Goal: Information Seeking & Learning: Check status

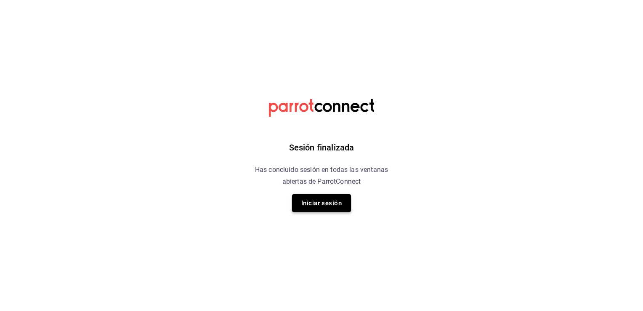
click at [325, 204] on button "Iniciar sesión" at bounding box center [321, 203] width 59 height 18
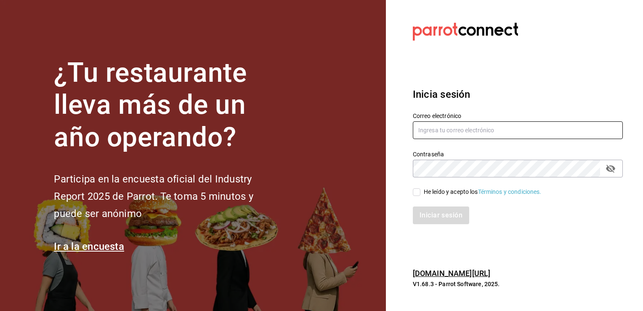
click at [533, 130] on input "text" at bounding box center [518, 130] width 210 height 18
type input "marioayala2567@gmail.com"
click at [416, 195] on input "He leído y acepto los Términos y condiciones." at bounding box center [417, 192] width 8 height 8
checkbox input "true"
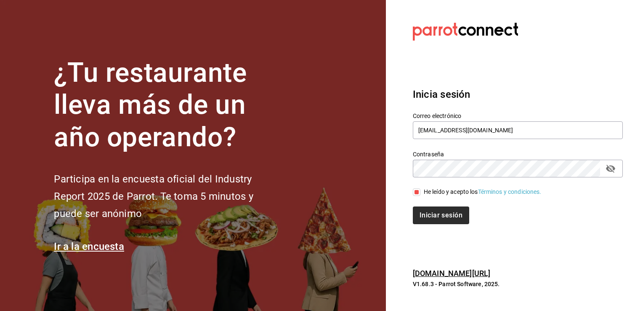
drag, startPoint x: 426, startPoint y: 205, endPoint x: 428, endPoint y: 213, distance: 8.6
click at [428, 213] on div "Iniciar sesión" at bounding box center [513, 210] width 220 height 28
click at [428, 213] on button "Iniciar sesión" at bounding box center [441, 215] width 57 height 18
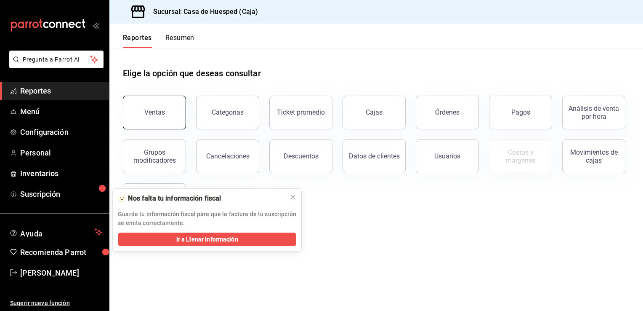
click at [175, 109] on button "Ventas" at bounding box center [154, 113] width 63 height 34
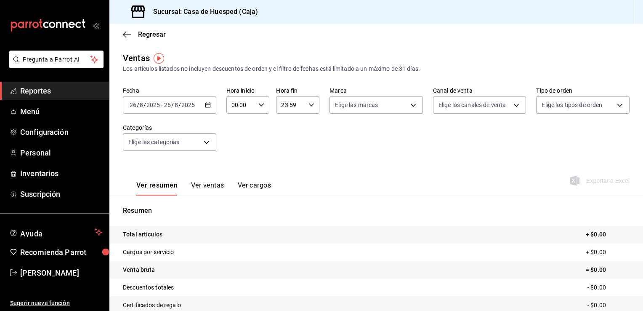
click at [205, 105] on \(Stroke\) "button" at bounding box center [207, 105] width 5 height 5
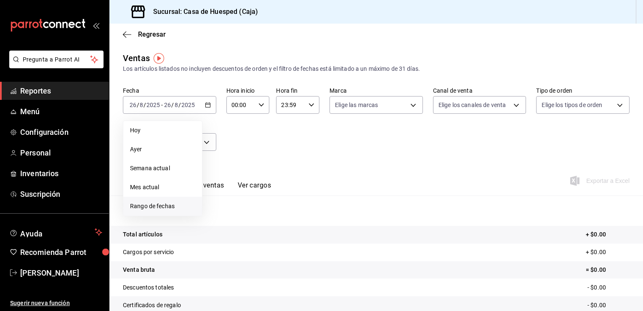
click at [154, 205] on span "Rango de fechas" at bounding box center [162, 206] width 65 height 9
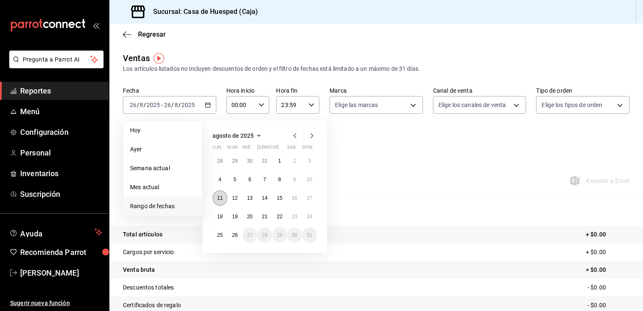
click at [223, 201] on button "11" at bounding box center [220, 197] width 15 height 15
click at [307, 197] on abbr "17" at bounding box center [309, 198] width 5 height 6
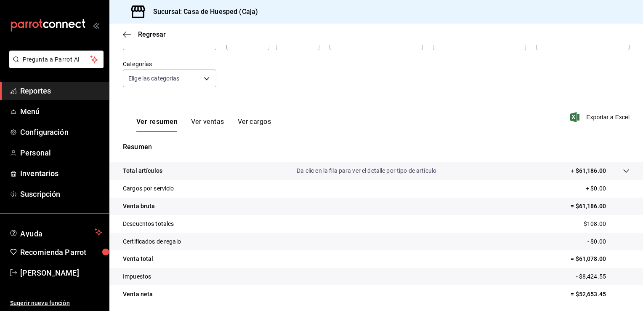
scroll to position [93, 0]
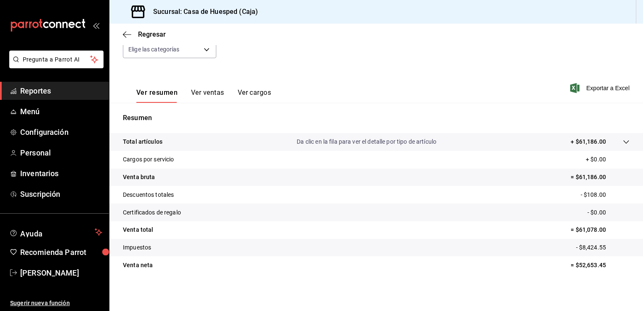
click at [205, 99] on button "Ver ventas" at bounding box center [207, 95] width 33 height 14
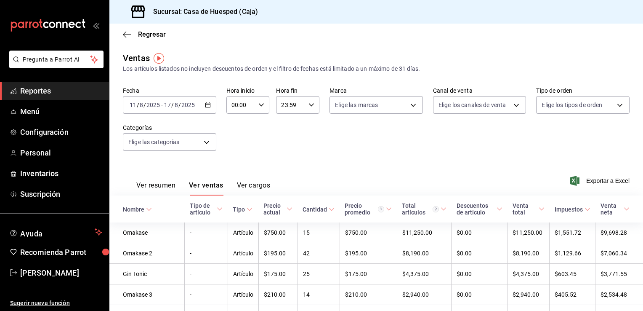
click at [244, 183] on button "Ver cargos" at bounding box center [254, 188] width 34 height 14
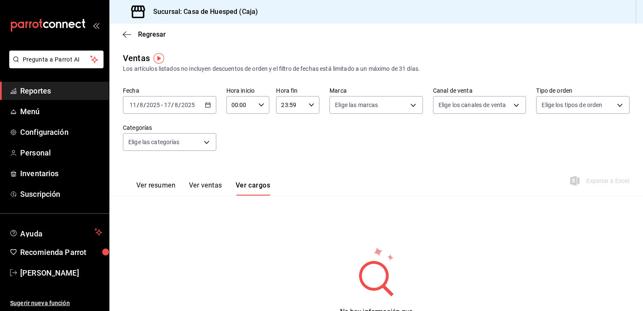
click at [160, 183] on button "Ver resumen" at bounding box center [155, 188] width 39 height 14
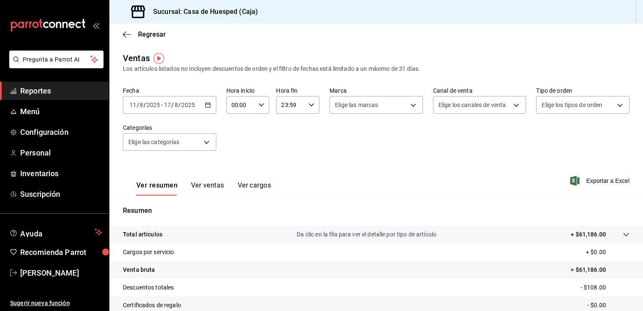
click at [205, 104] on icon "button" at bounding box center [208, 105] width 6 height 6
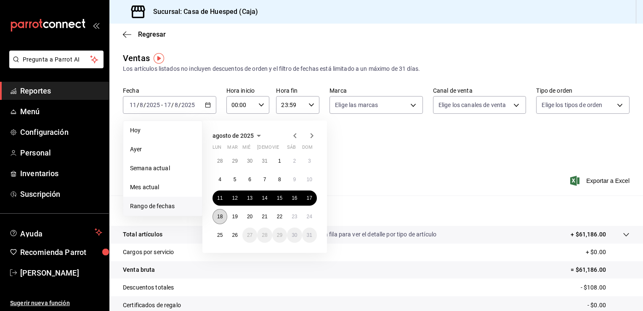
click at [221, 214] on abbr "18" at bounding box center [219, 216] width 5 height 6
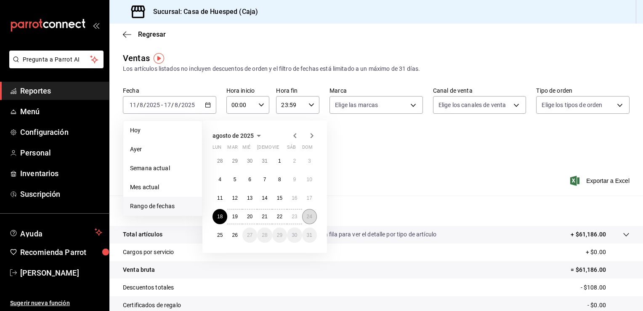
click at [309, 220] on button "24" at bounding box center [309, 216] width 15 height 15
